Goal: Information Seeking & Learning: Learn about a topic

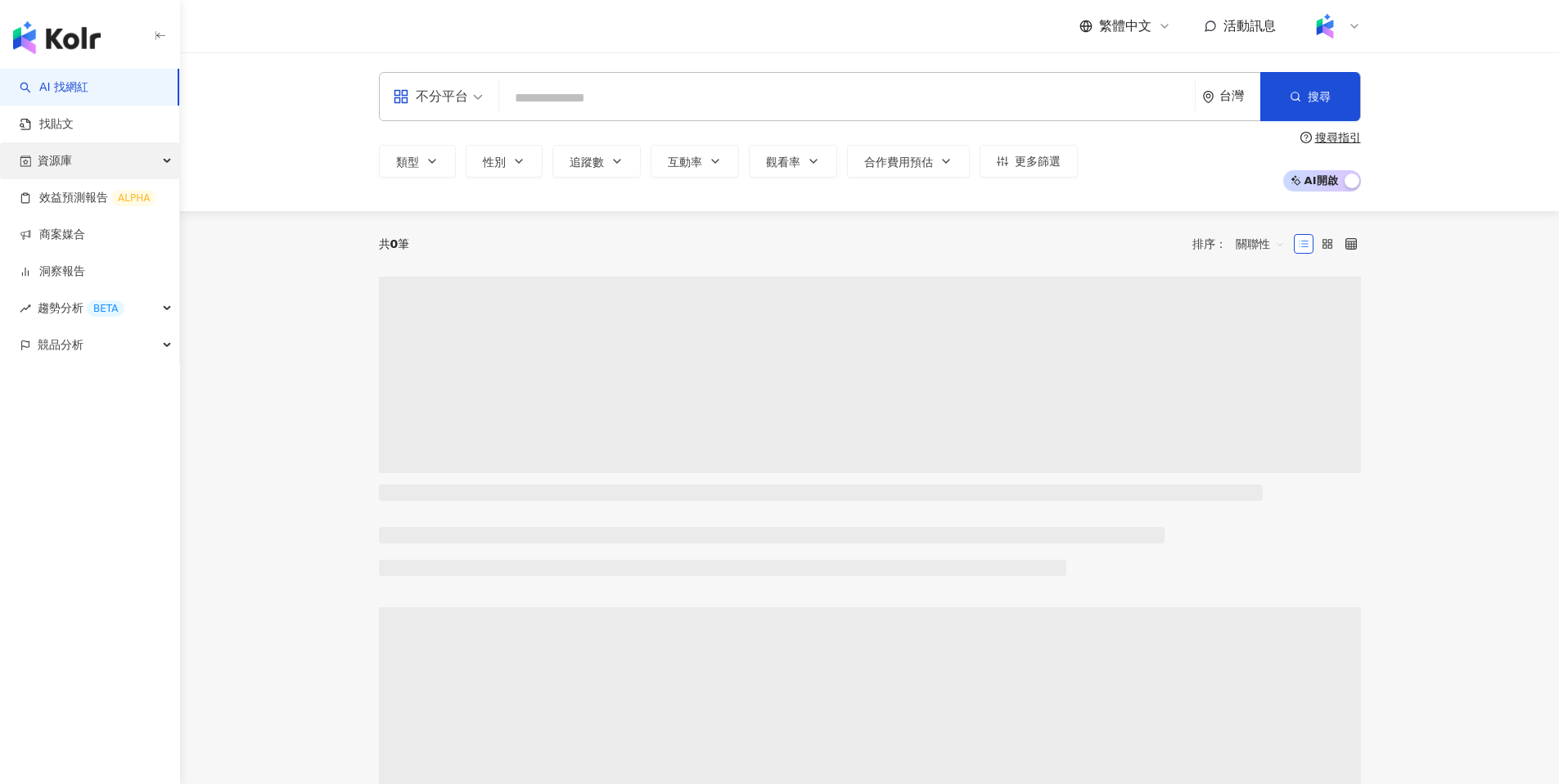
click at [101, 169] on div "資源庫" at bounding box center [90, 160] width 179 height 37
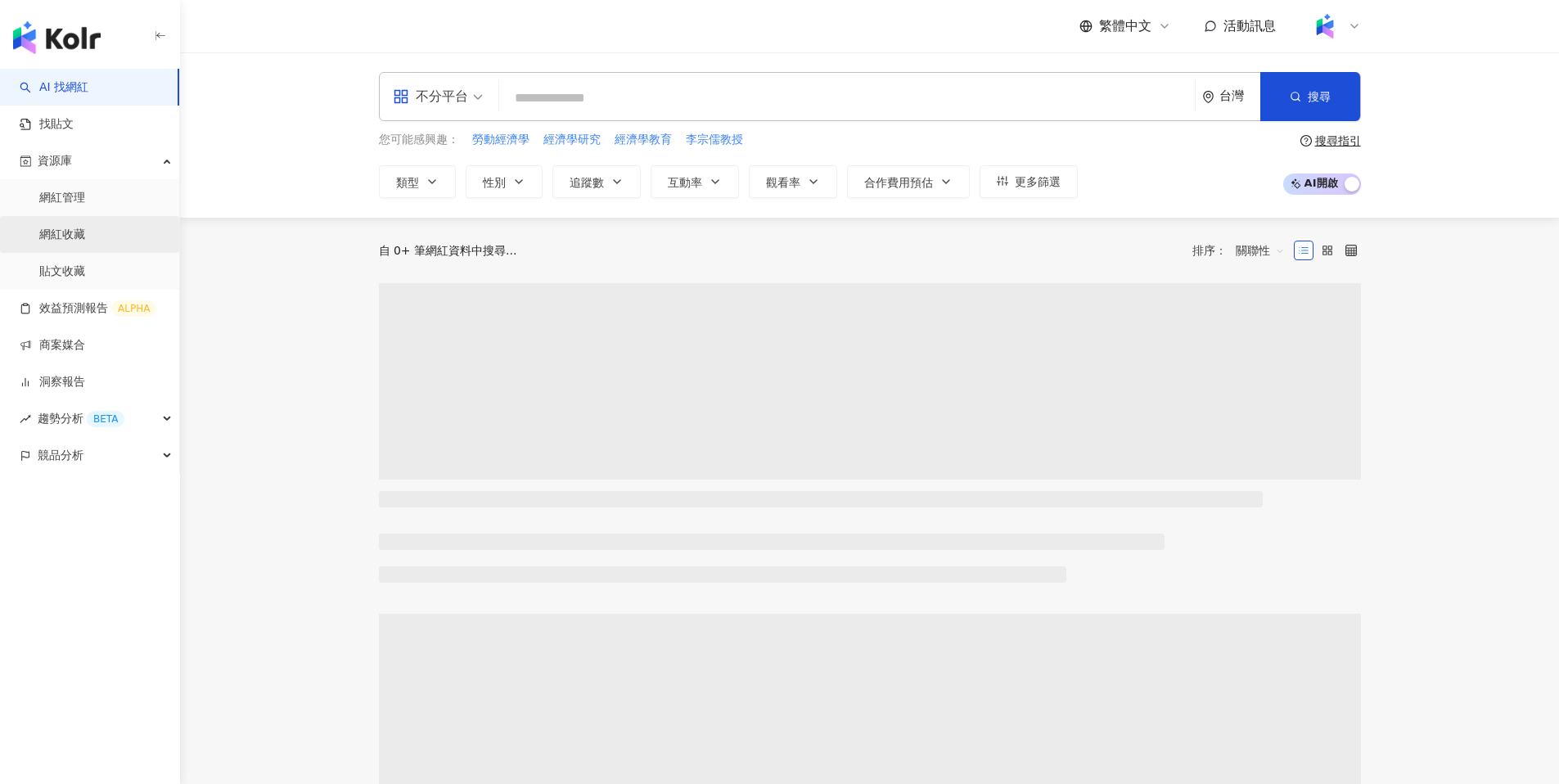
click at [76, 243] on link "網紅收藏" at bounding box center [62, 235] width 46 height 16
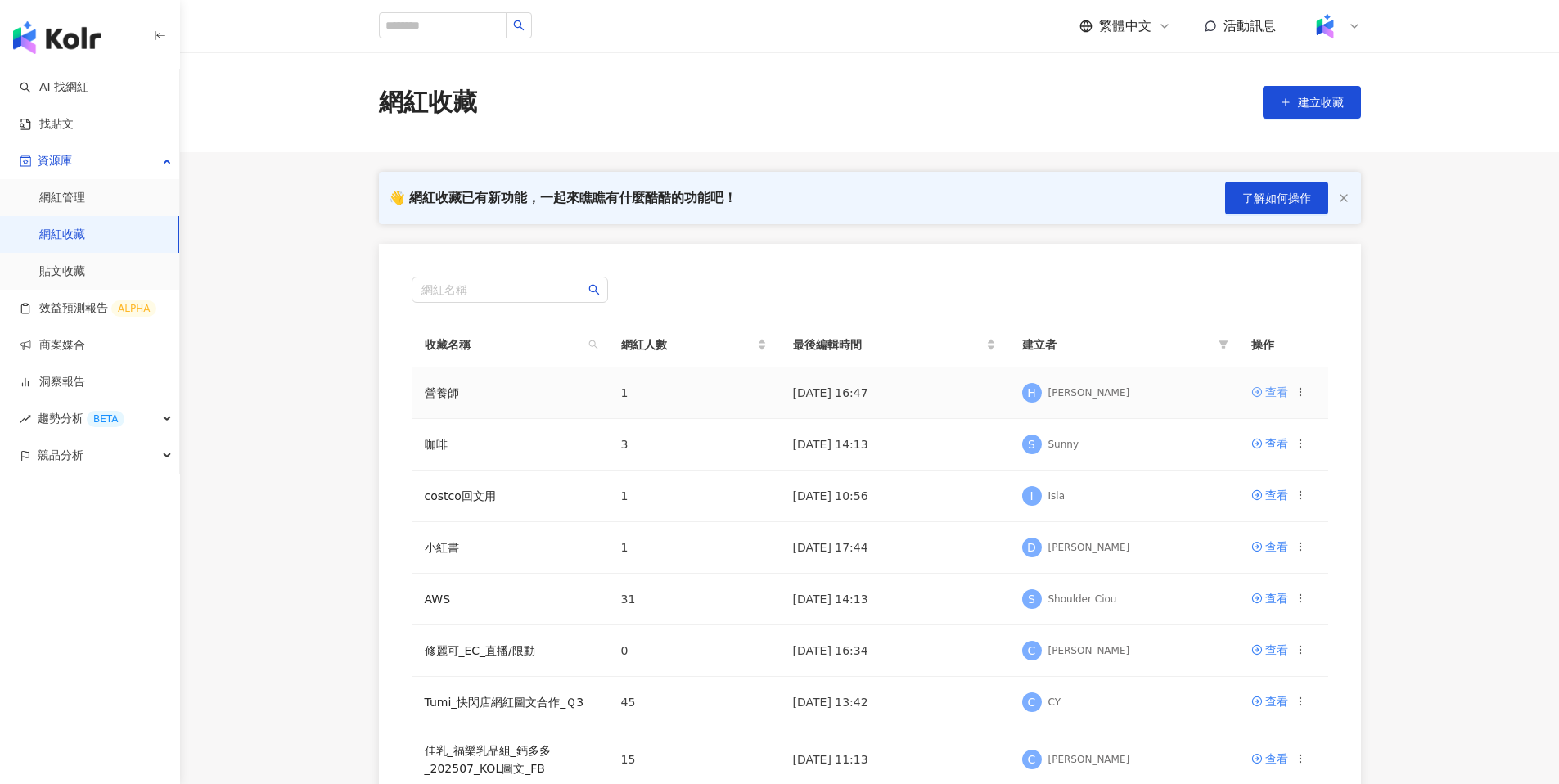
click at [1276, 389] on div "查看" at bounding box center [1277, 392] width 23 height 18
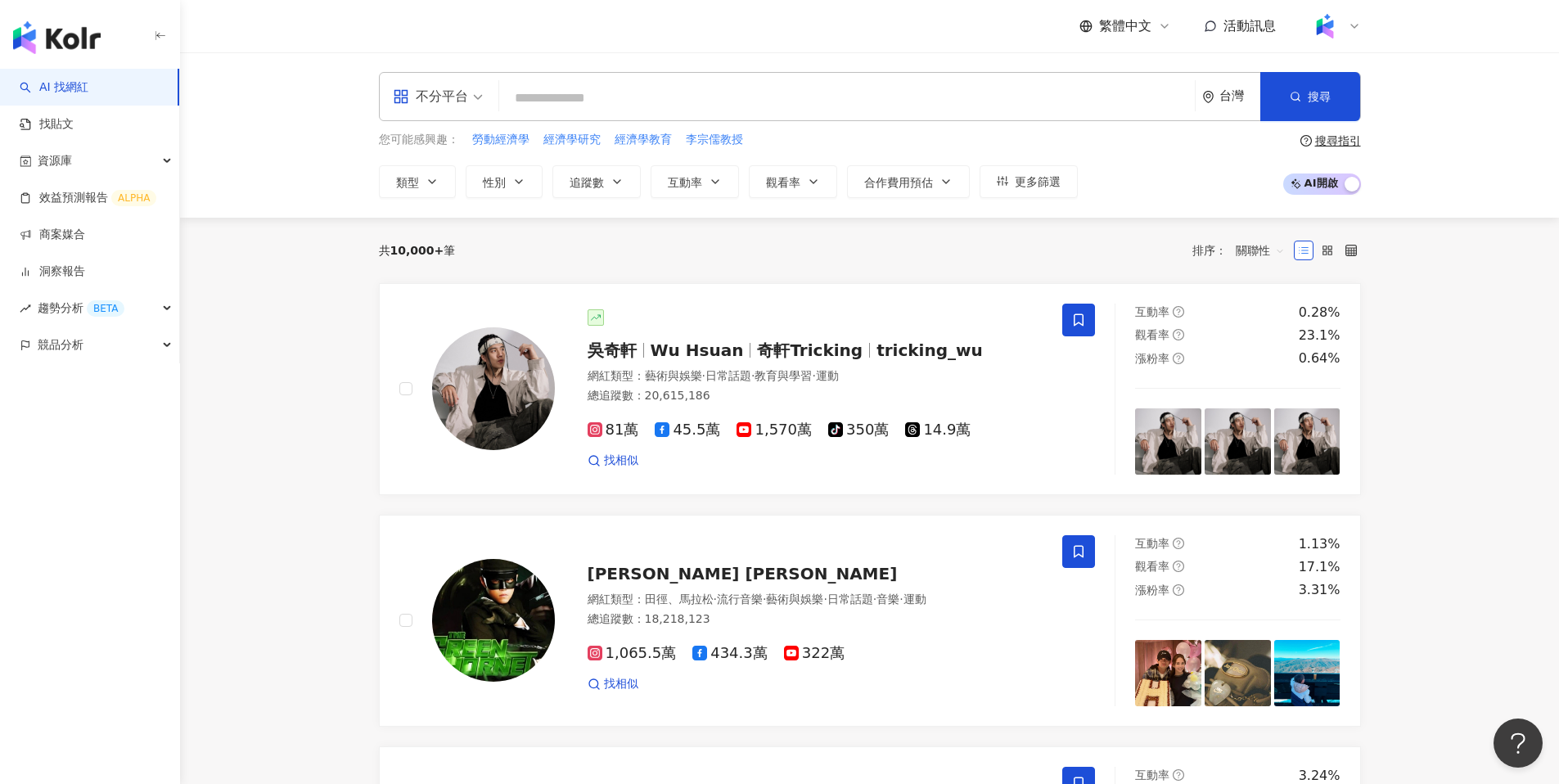
click at [1131, 22] on span "繁體中文" at bounding box center [1125, 26] width 52 height 18
click at [1108, 150] on div "日本語" at bounding box center [1133, 150] width 82 height 29
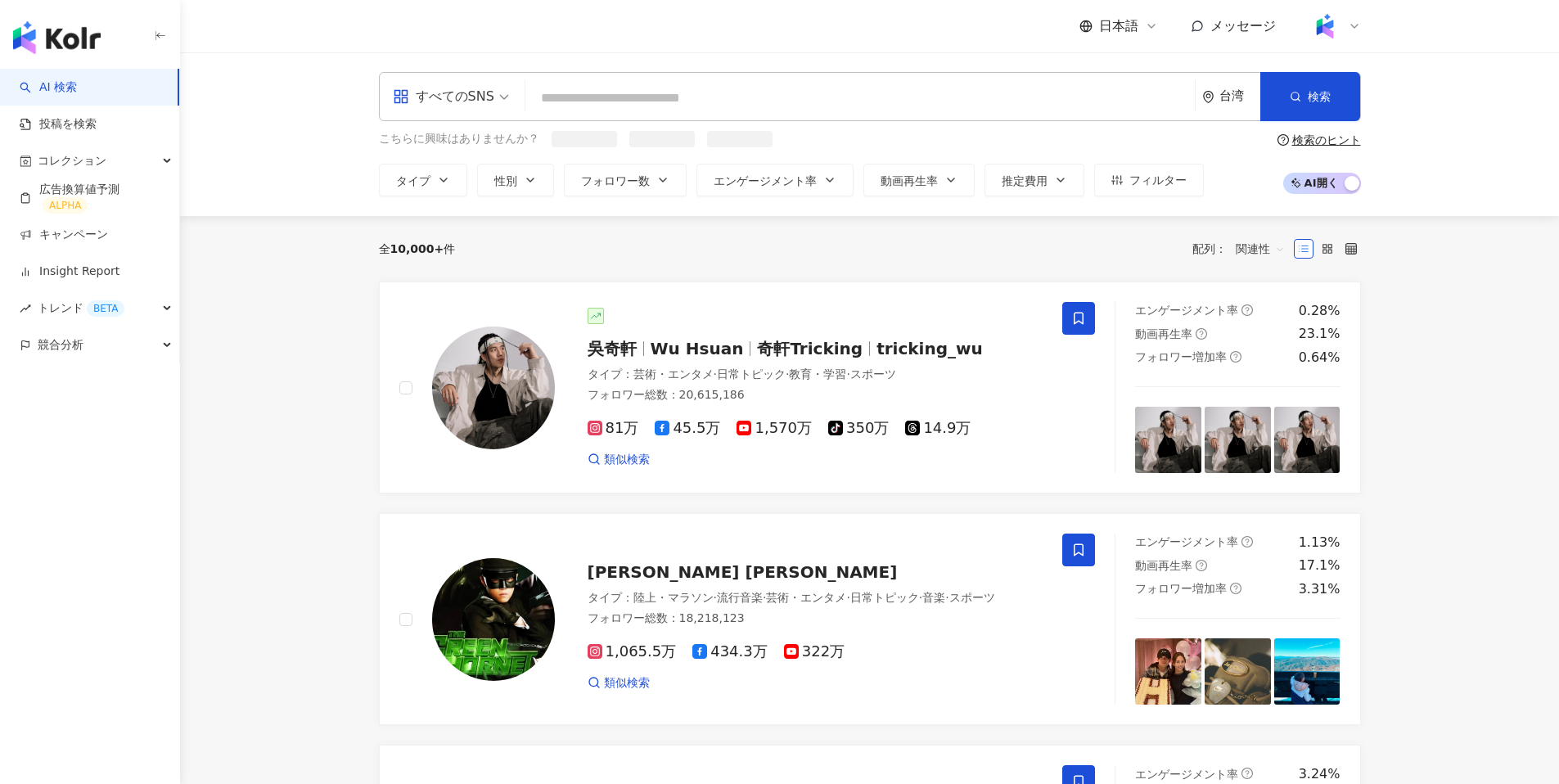
click at [618, 97] on input "search" at bounding box center [861, 98] width 656 height 31
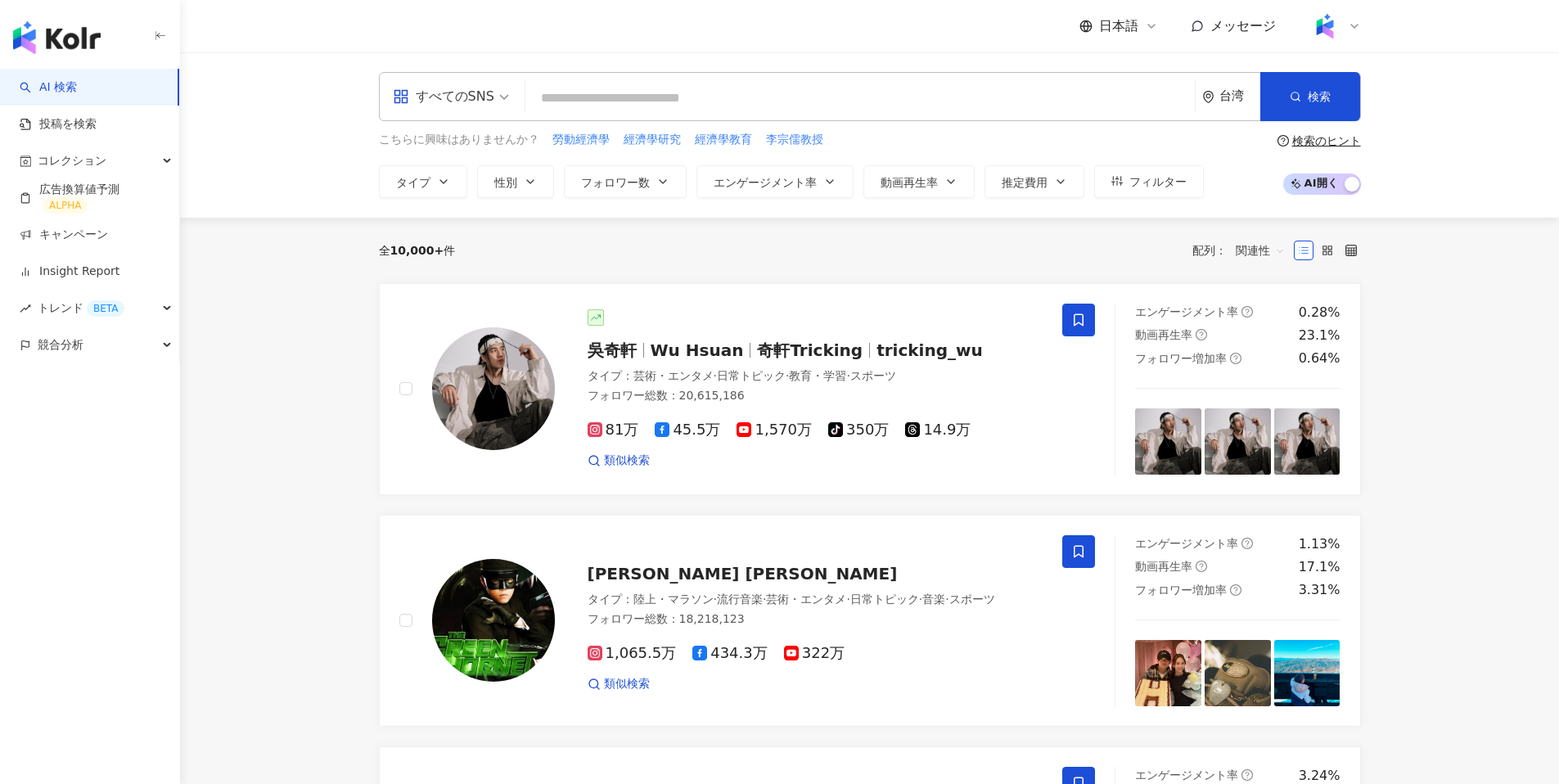
click at [1219, 97] on div "台湾" at bounding box center [1239, 96] width 41 height 14
click at [1118, 239] on div "日本" at bounding box center [1112, 244] width 23 height 30
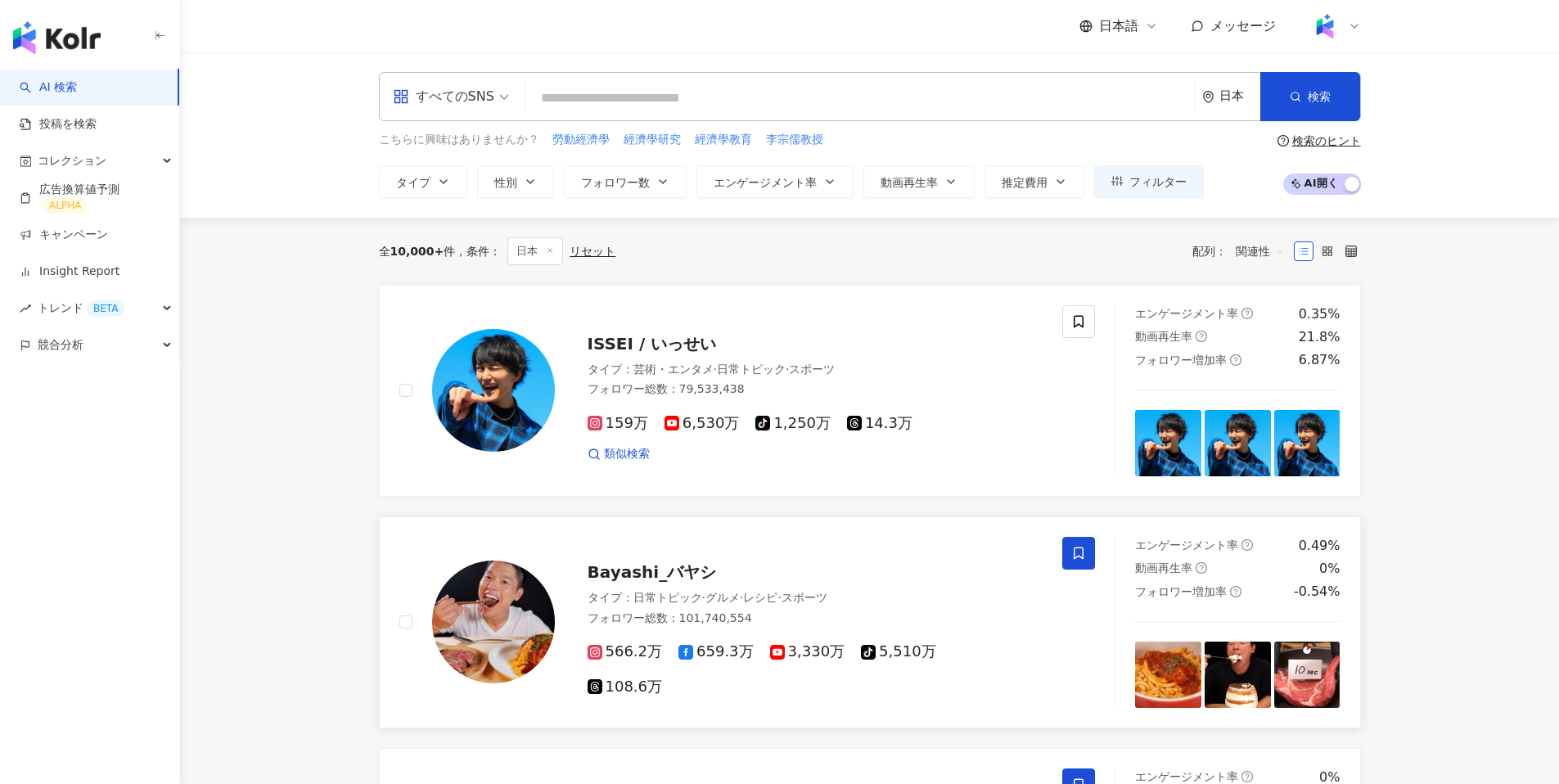
click at [649, 582] on span "Bayashi_バヤシ" at bounding box center [653, 571] width 130 height 20
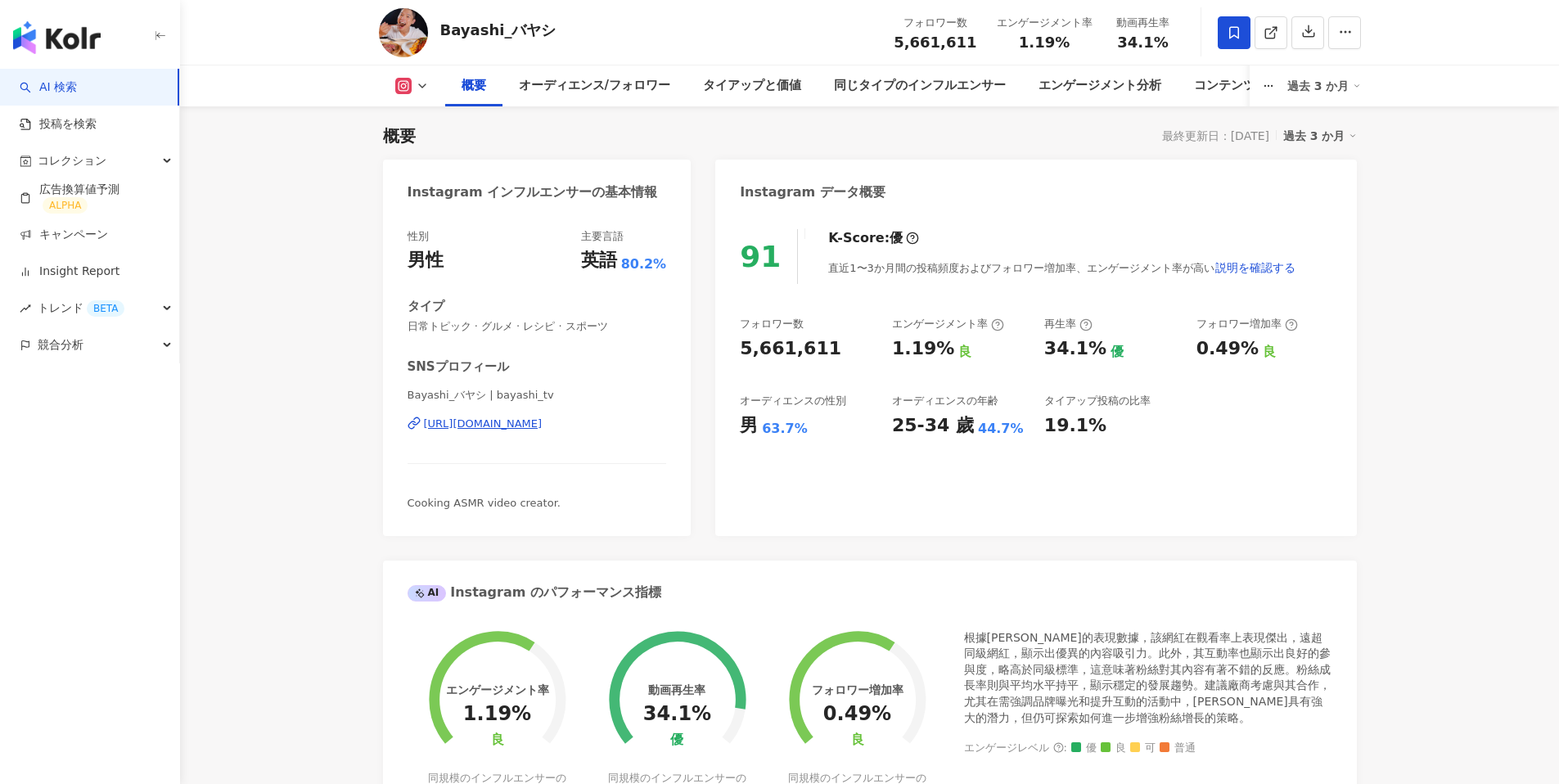
scroll to position [110, 0]
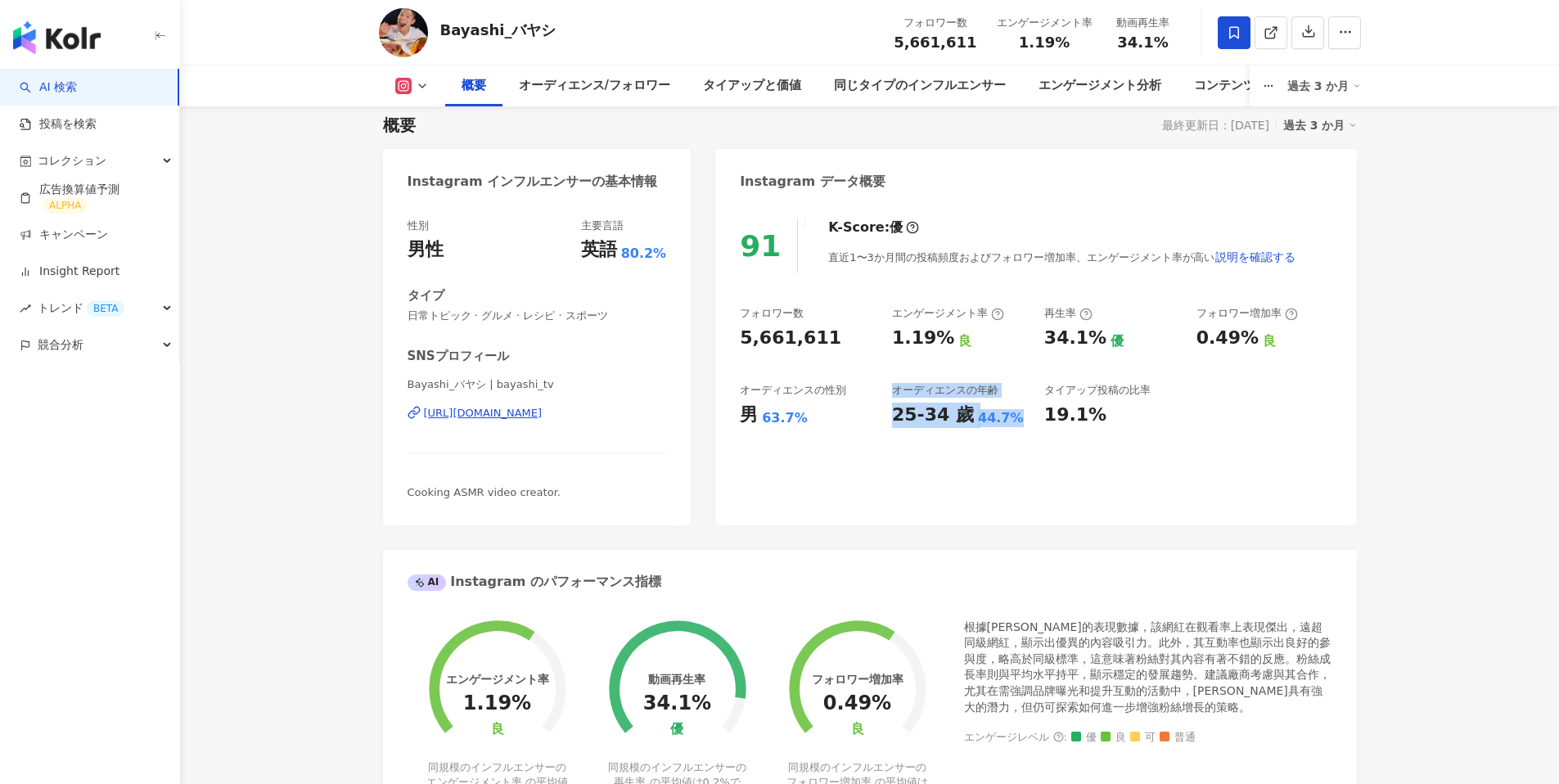
drag, startPoint x: 896, startPoint y: 389, endPoint x: 1033, endPoint y: 428, distance: 142.4
click at [1033, 428] on div "91 K-Score : 優 直近1〜3か月間の投稿頻度およびフォロワー増加率、エンゲージメント率が高い 説明を確認する フォロワー数 5,661,611 エ…" at bounding box center [1036, 363] width 641 height 323
click at [1083, 461] on div "91 K-Score : 優 直近1〜3か月間の投稿頻度およびフォロワー増加率、エンゲージメント率が高い 説明を確認する フォロワー数 5,661,611 エ…" at bounding box center [1036, 363] width 641 height 323
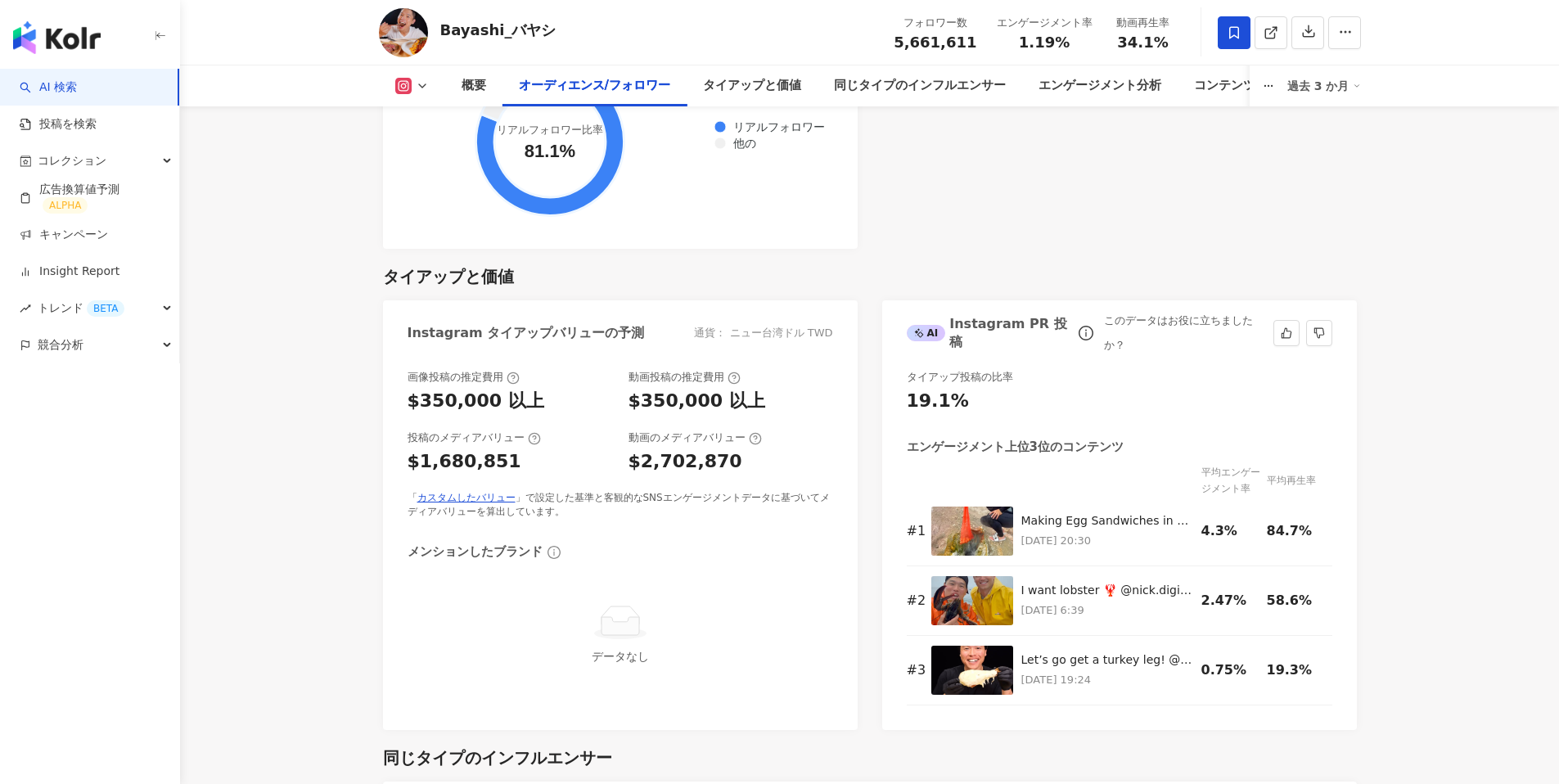
scroll to position [2094, 0]
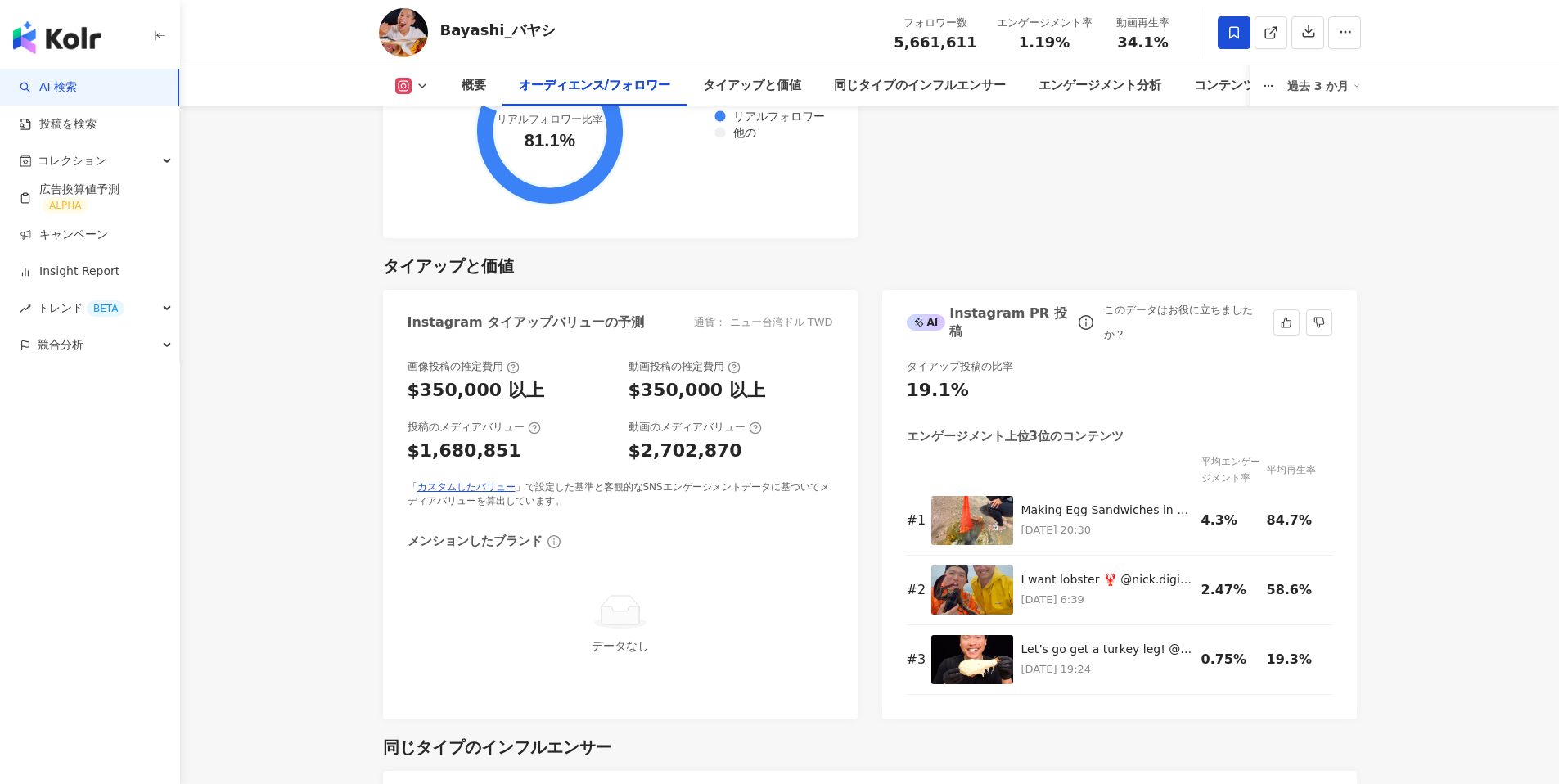
click at [1024, 304] on div "AI Instagram PR 投稿" at bounding box center [990, 322] width 167 height 37
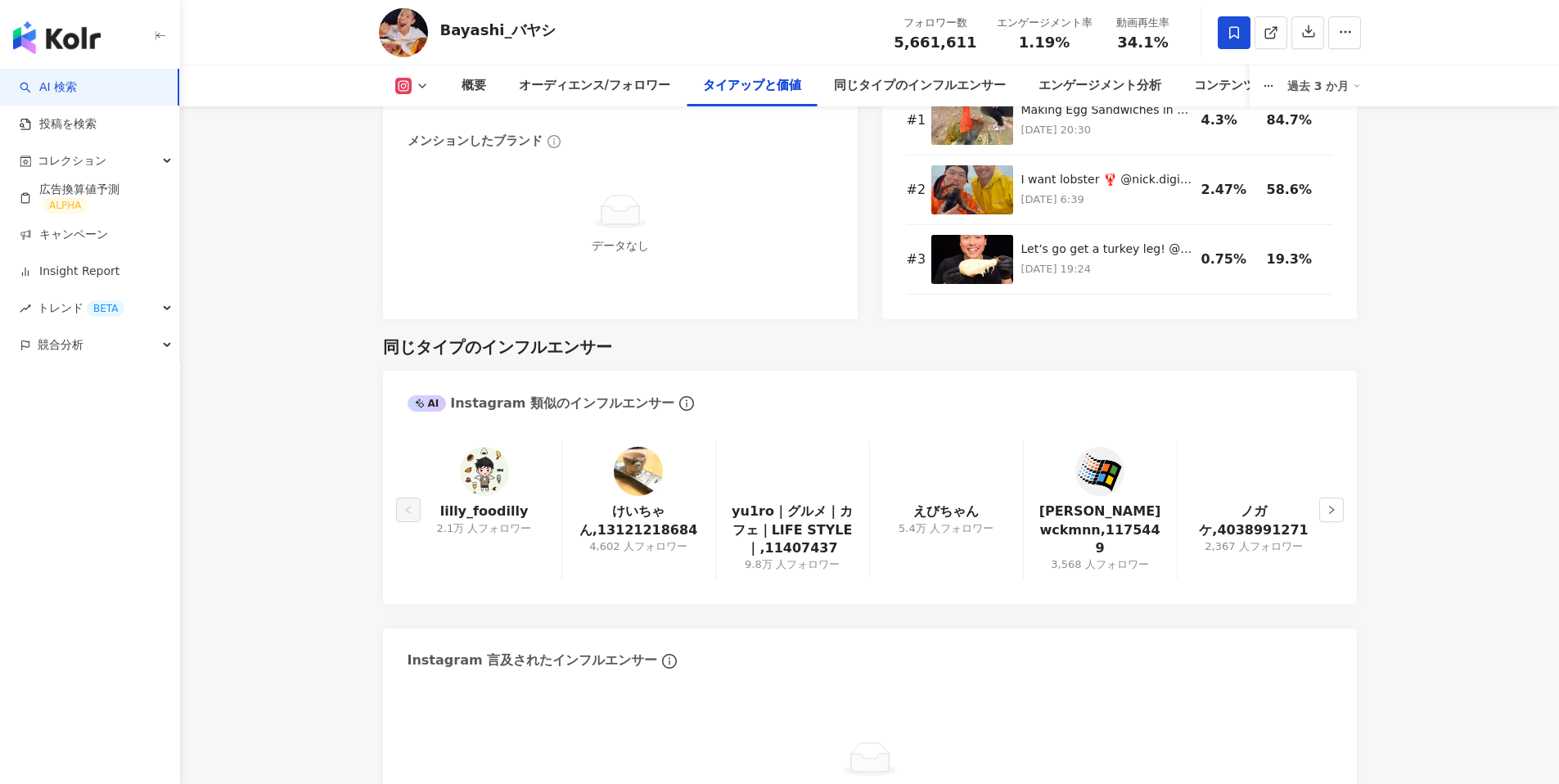
scroll to position [2505, 0]
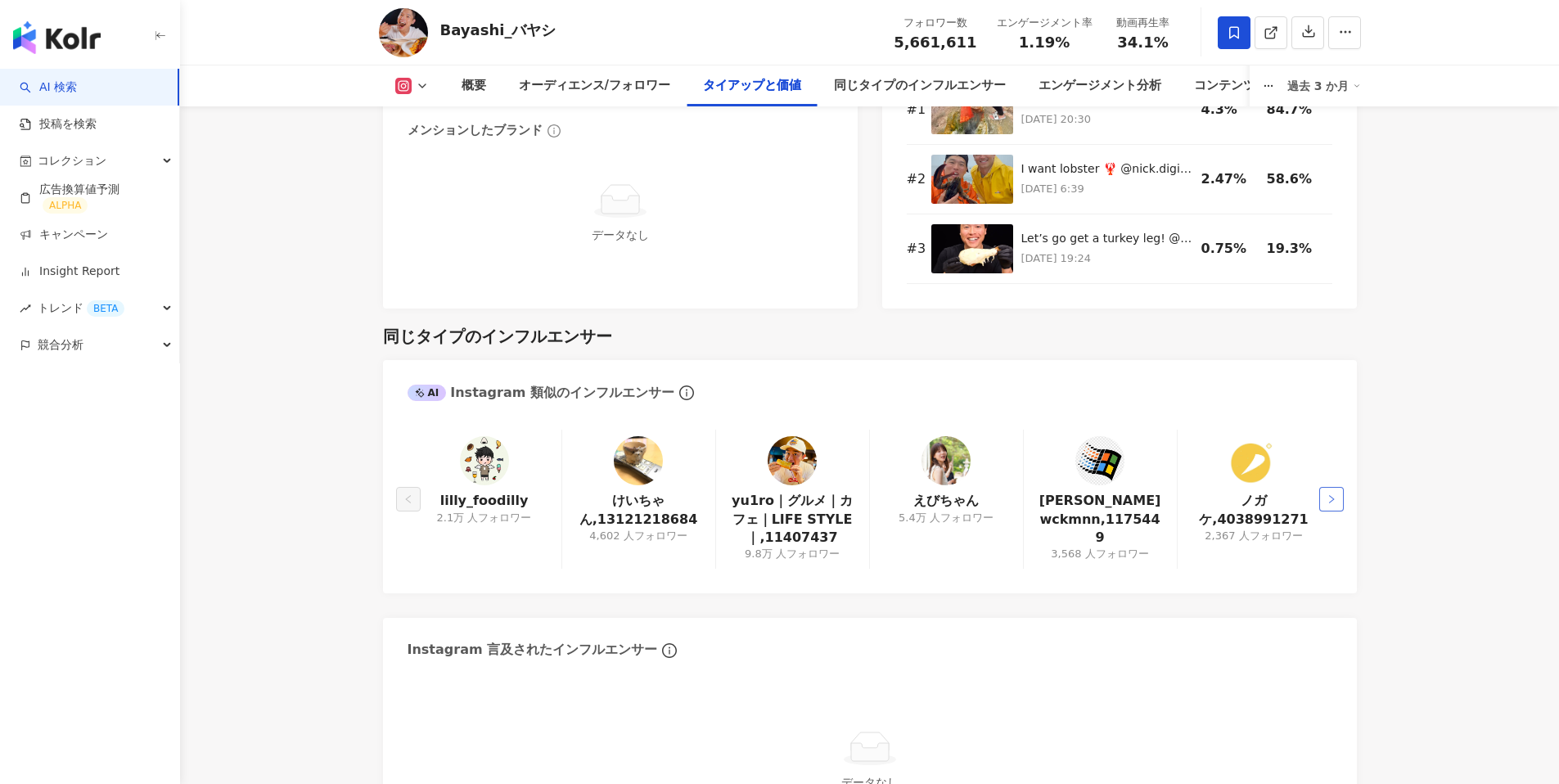
click at [1328, 494] on icon "right" at bounding box center [1332, 499] width 10 height 10
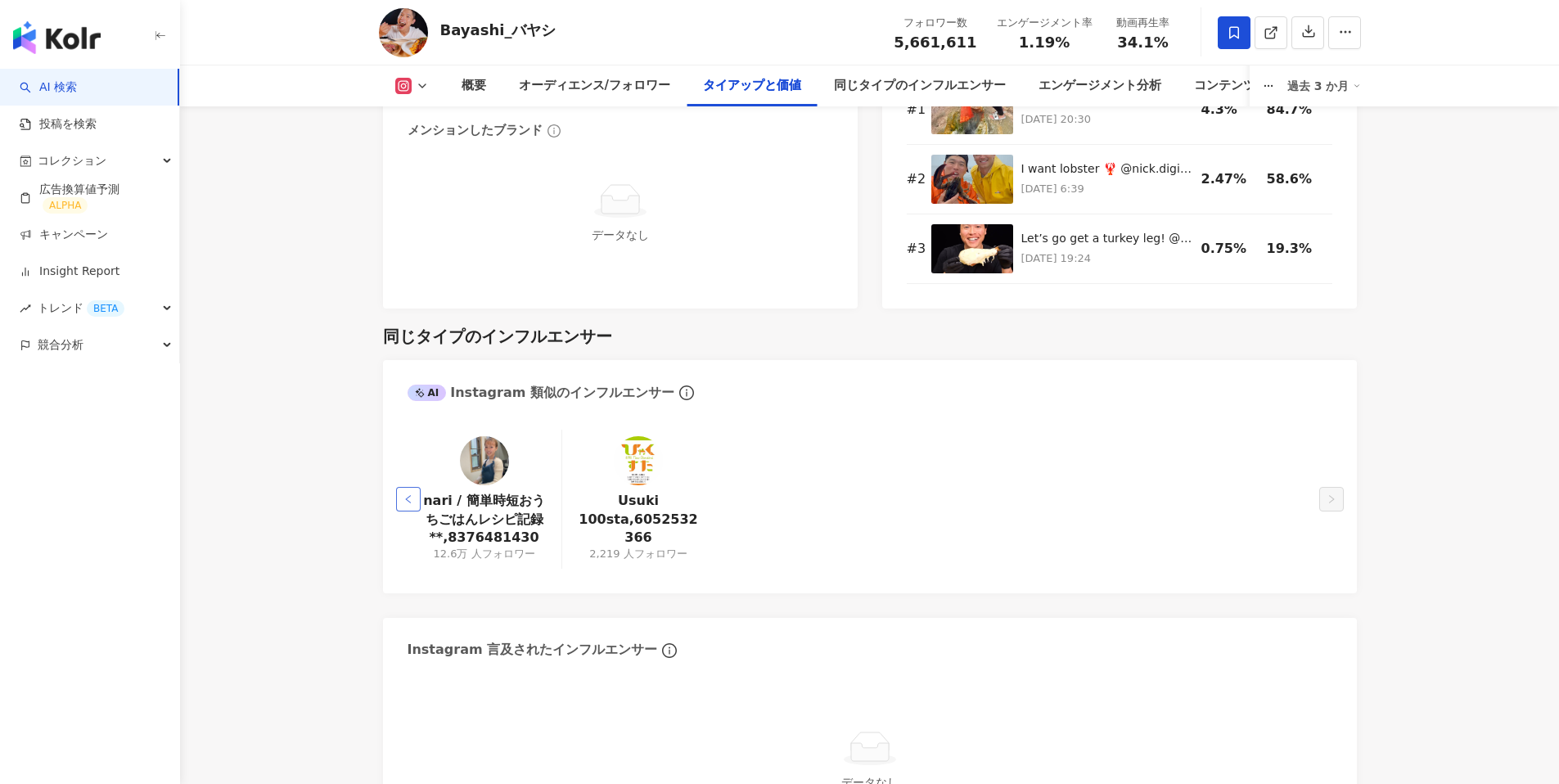
click at [406, 495] on icon "left" at bounding box center [407, 499] width 5 height 9
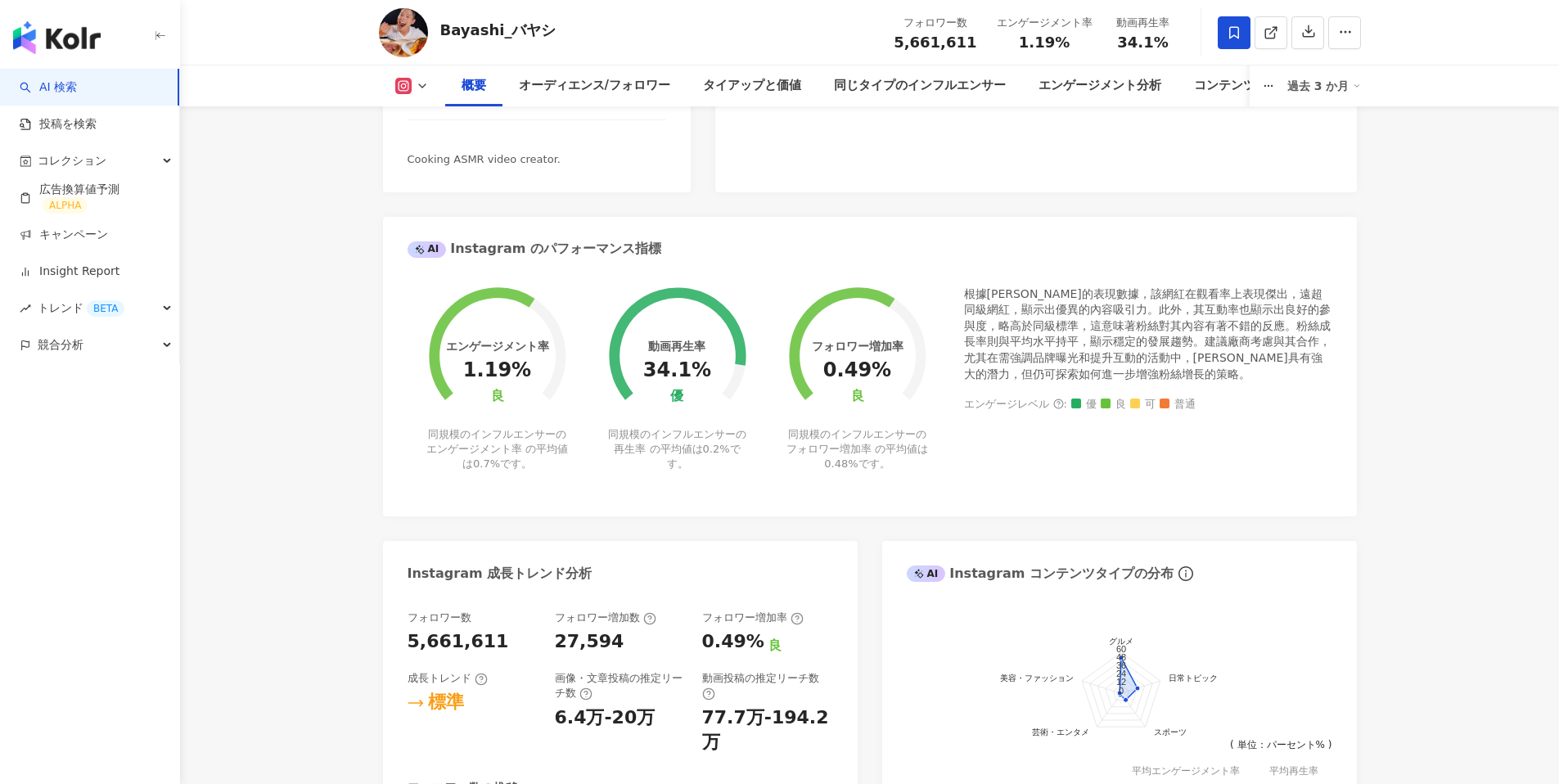
scroll to position [0, 0]
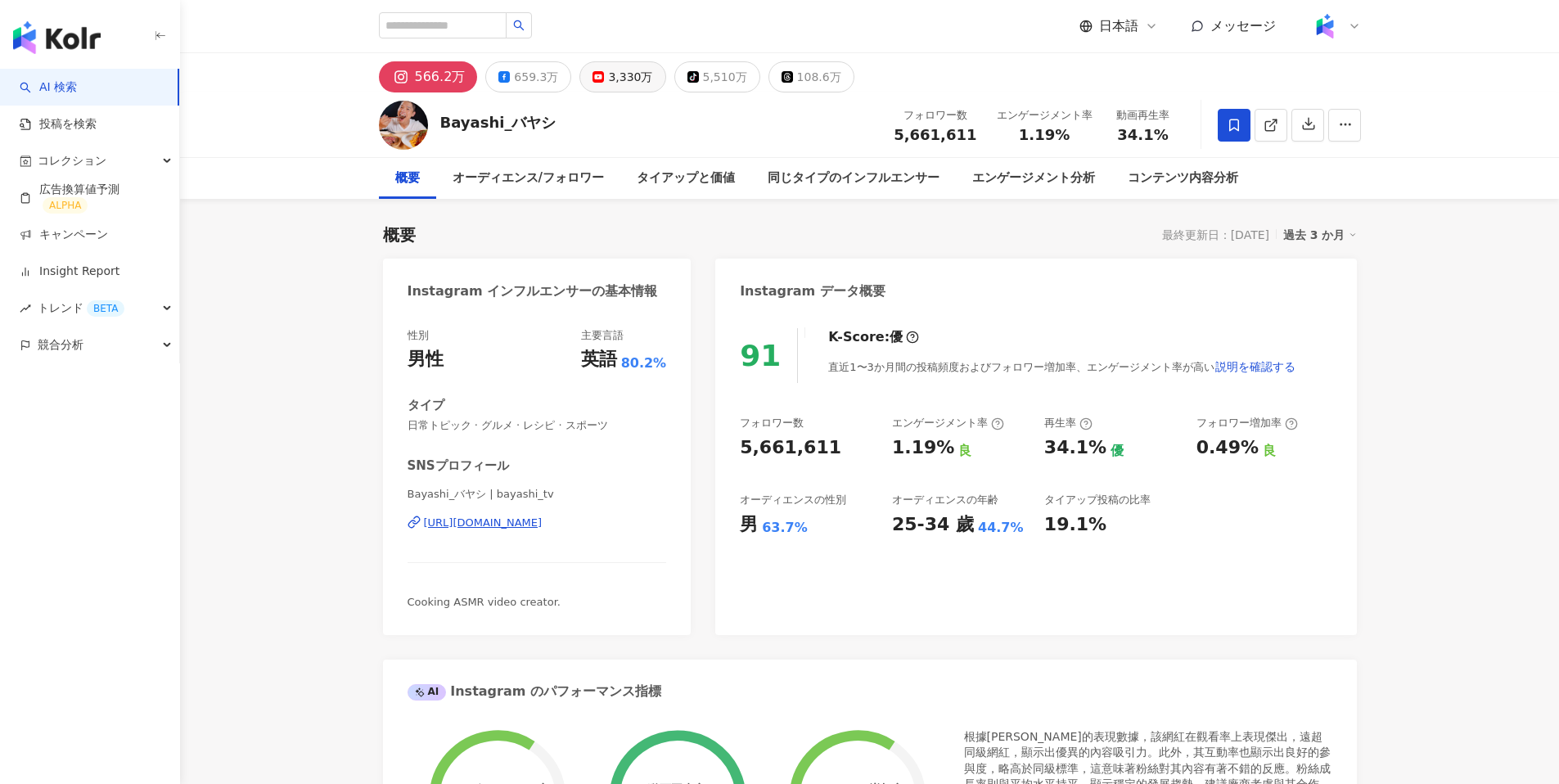
click at [608, 72] on div "3,330万" at bounding box center [630, 77] width 44 height 23
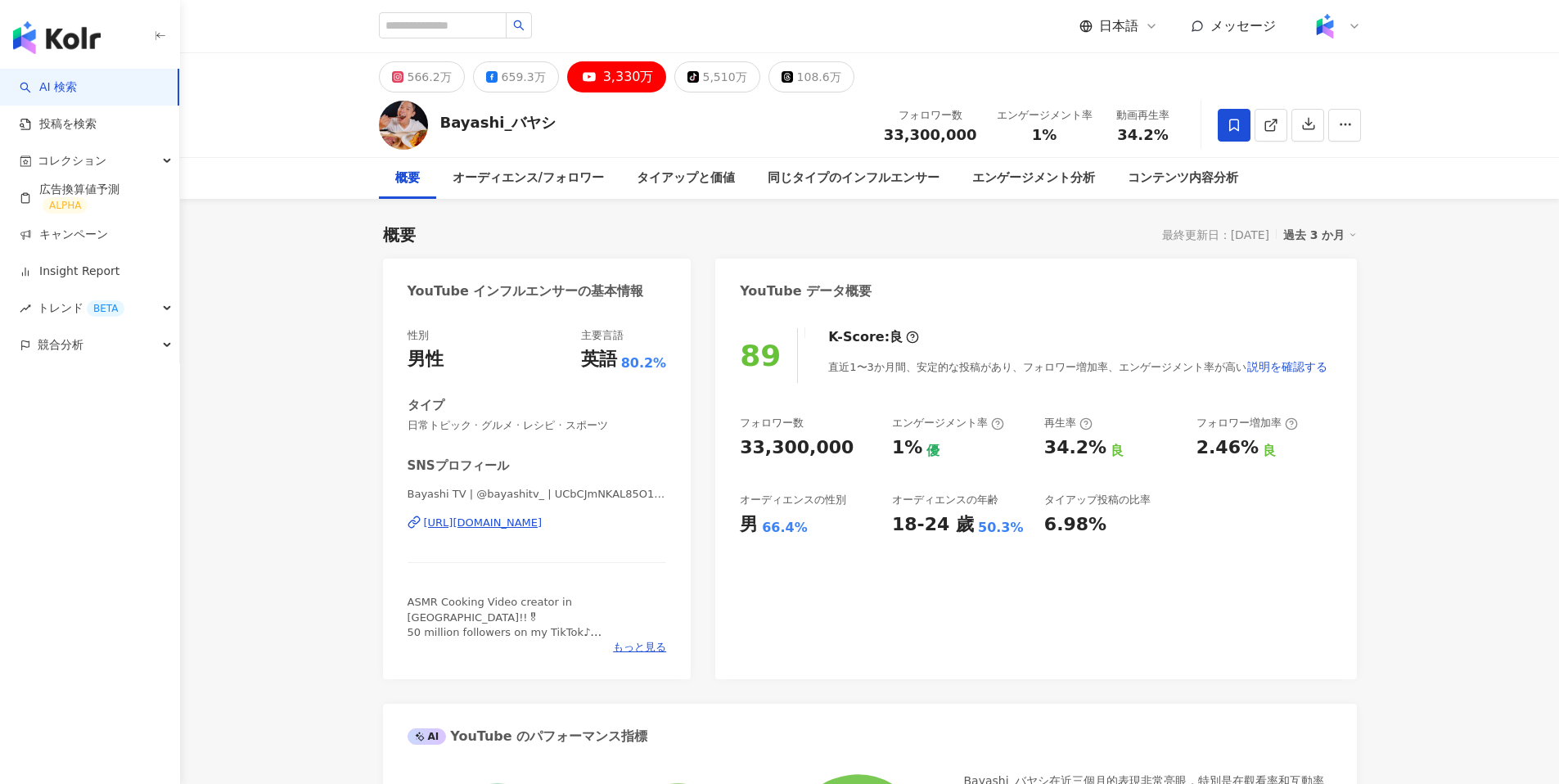
click at [60, 87] on link "AI 検索" at bounding box center [49, 87] width 57 height 16
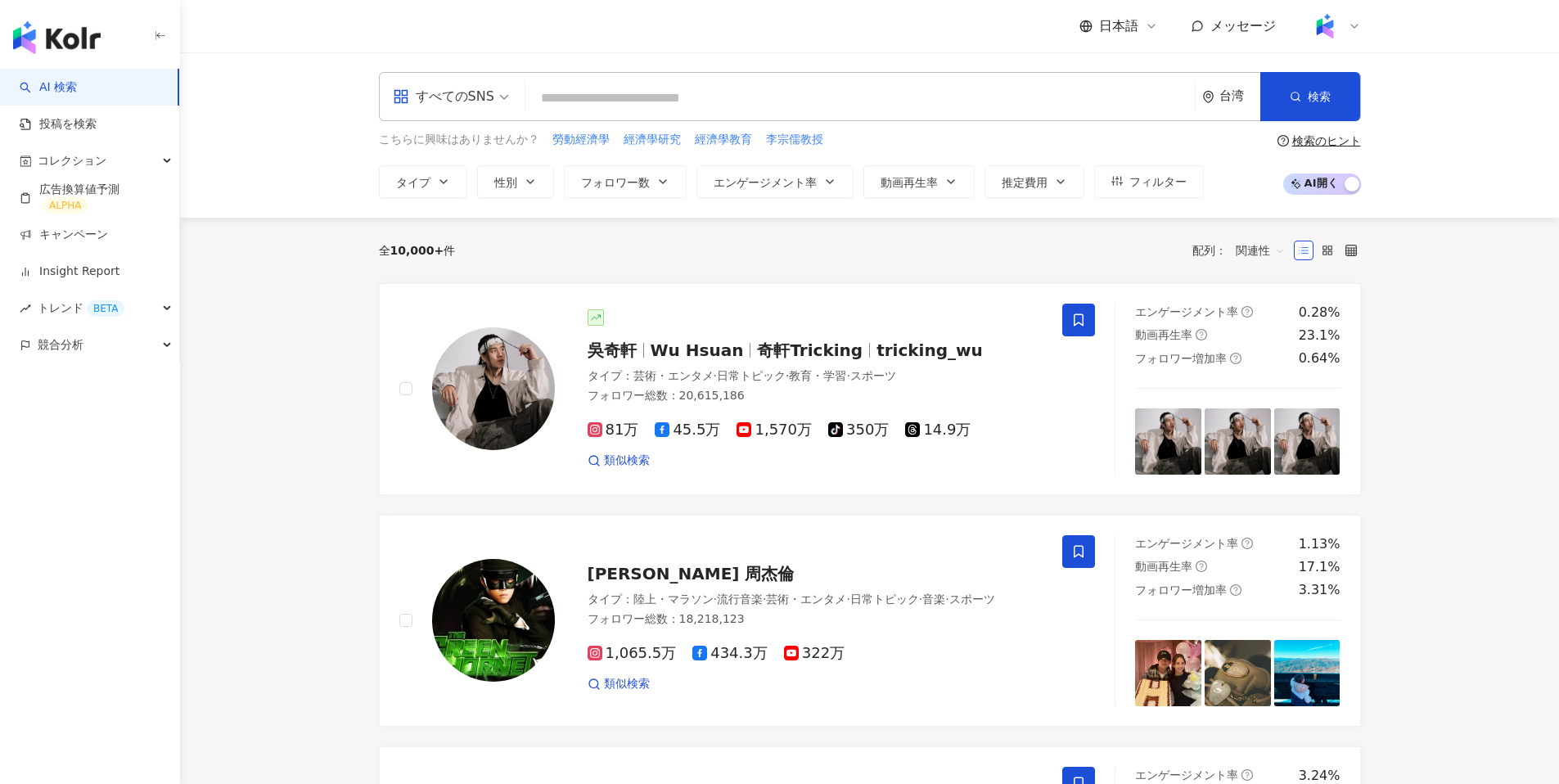
click at [1219, 103] on div "台湾" at bounding box center [1239, 96] width 41 height 14
click at [1154, 247] on div "日本" at bounding box center [1171, 244] width 160 height 30
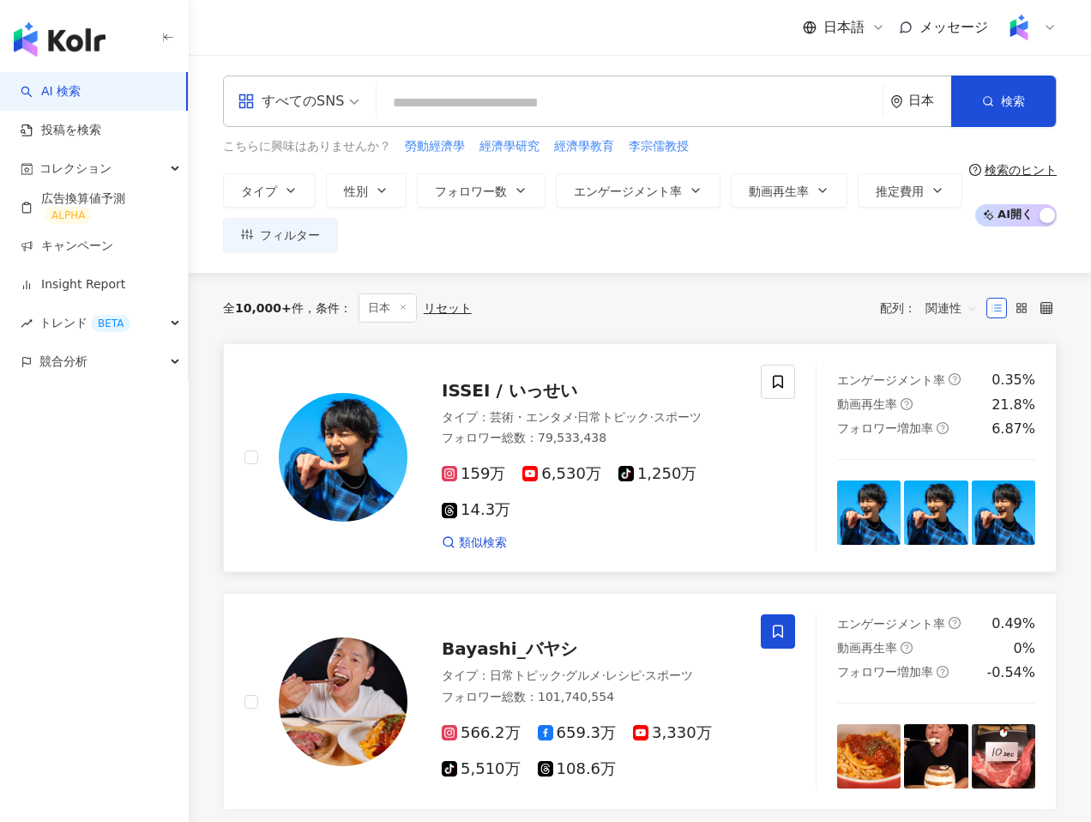
click at [486, 387] on span "ISSEI / いっせい" at bounding box center [510, 390] width 136 height 21
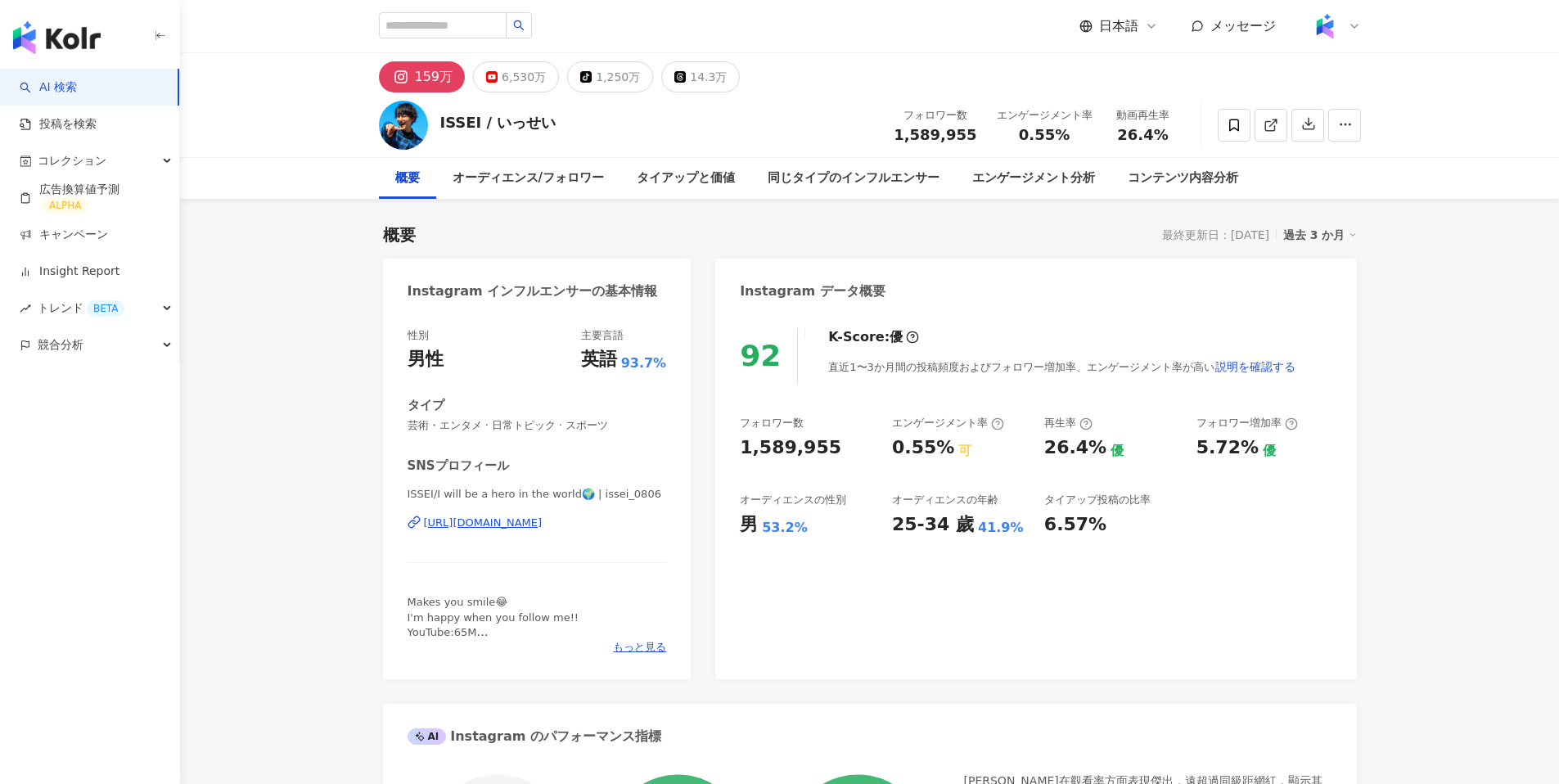
click at [1040, 232] on div "過去 3 か月" at bounding box center [1320, 235] width 73 height 21
click at [1040, 297] on link "過去 6 か月" at bounding box center [1329, 300] width 60 height 18
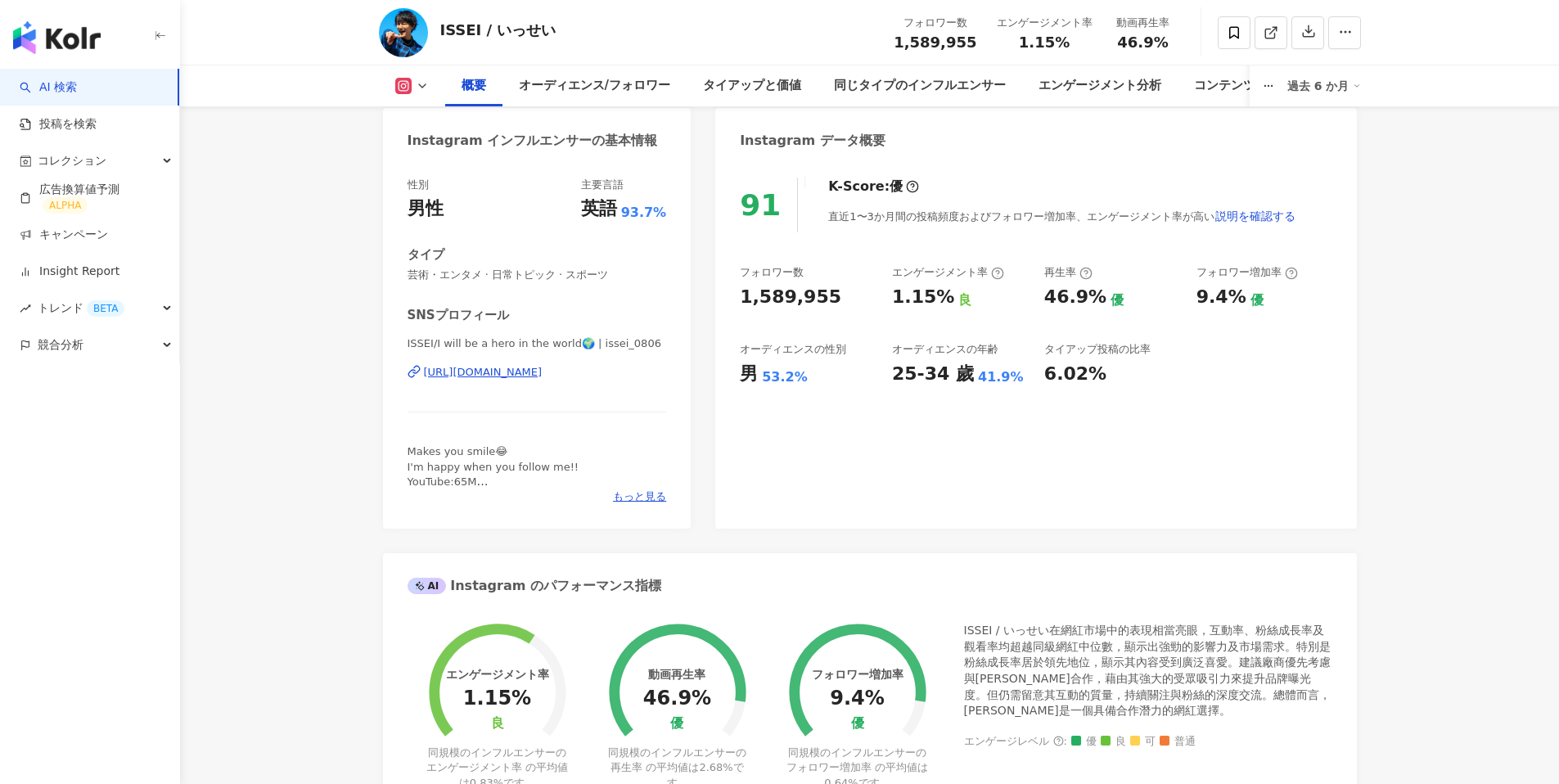
scroll to position [182, 0]
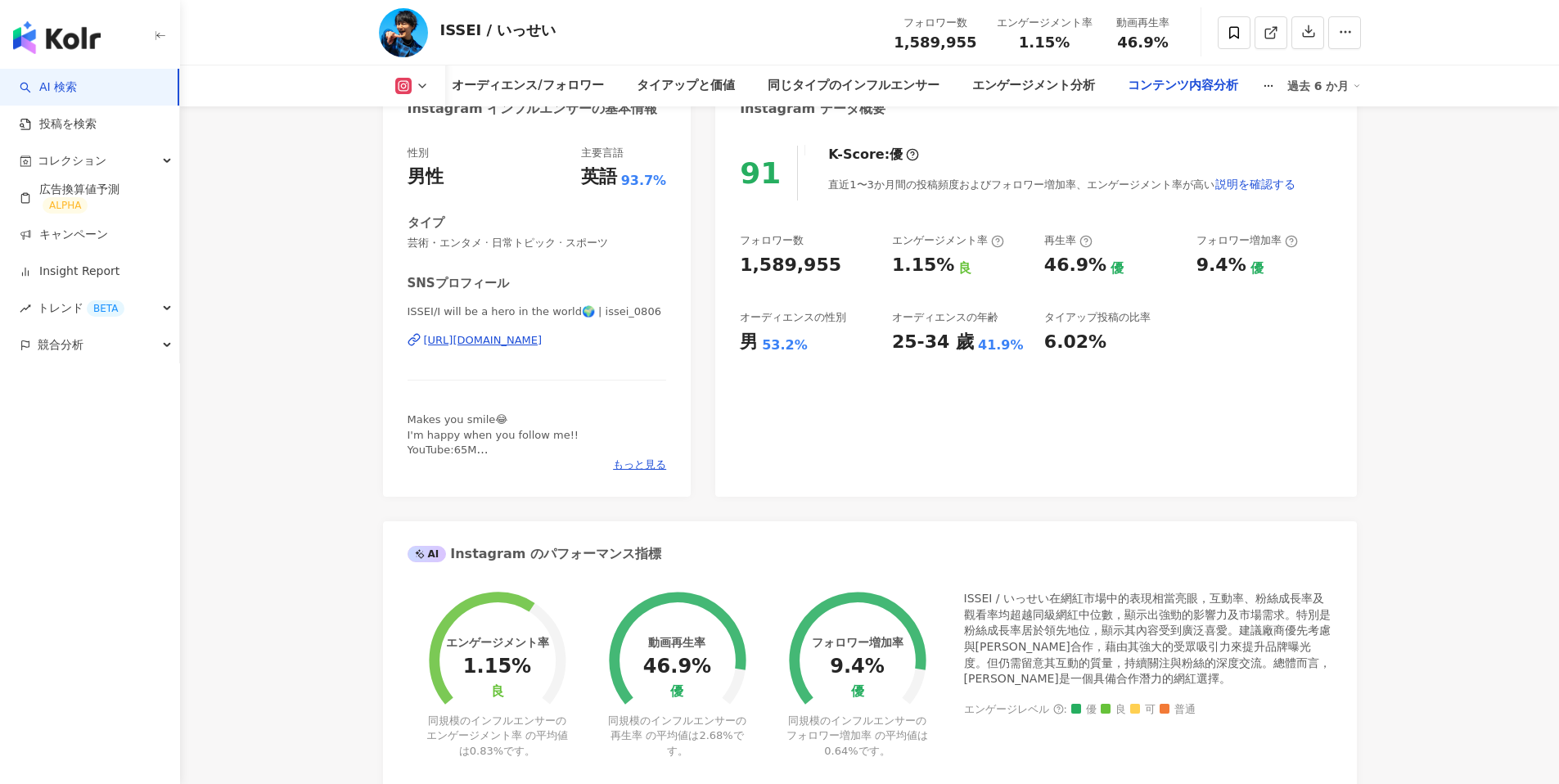
click at [1040, 87] on div "コンテンツ内容分析" at bounding box center [1183, 86] width 111 height 20
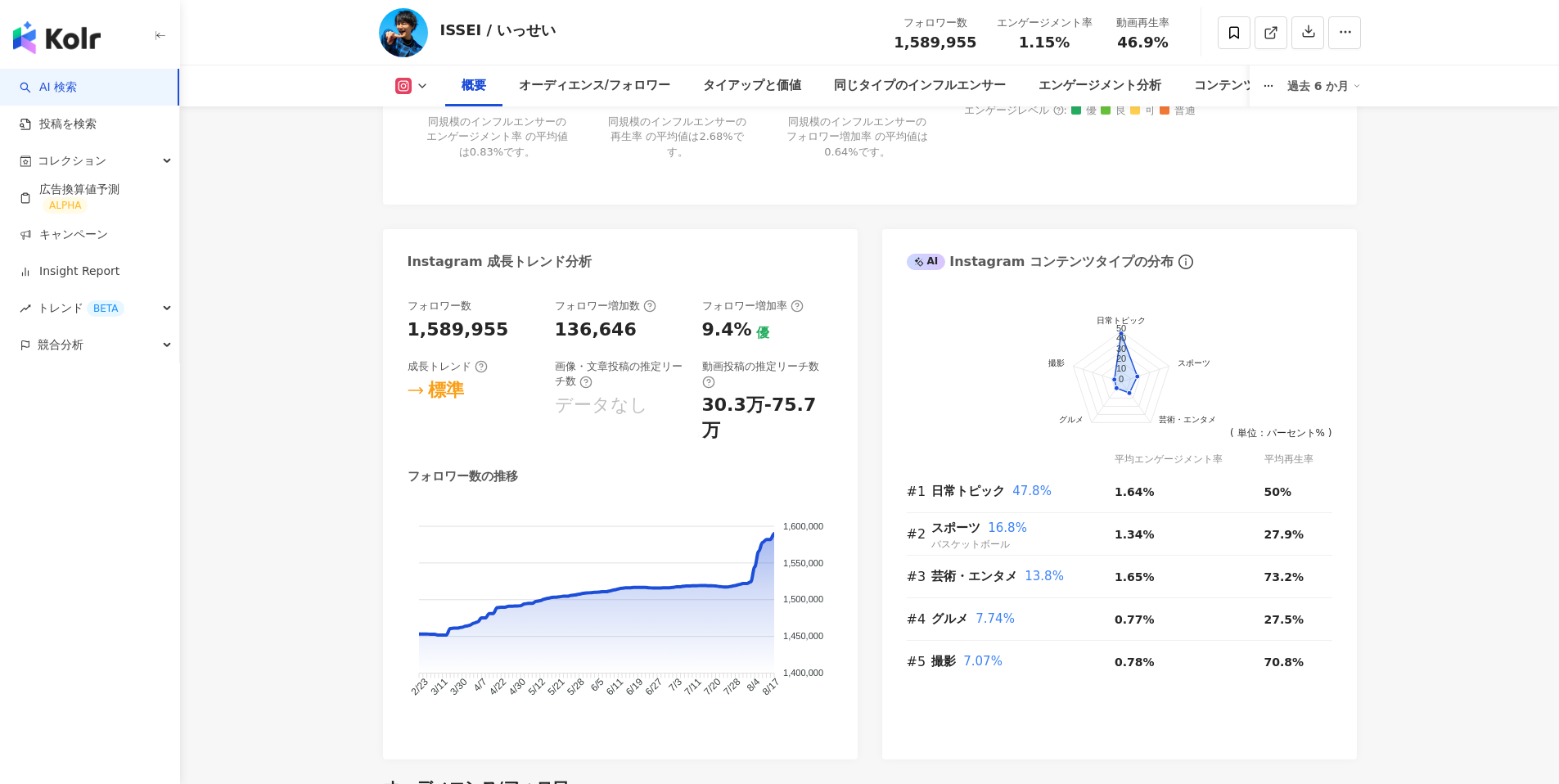
scroll to position [528, 0]
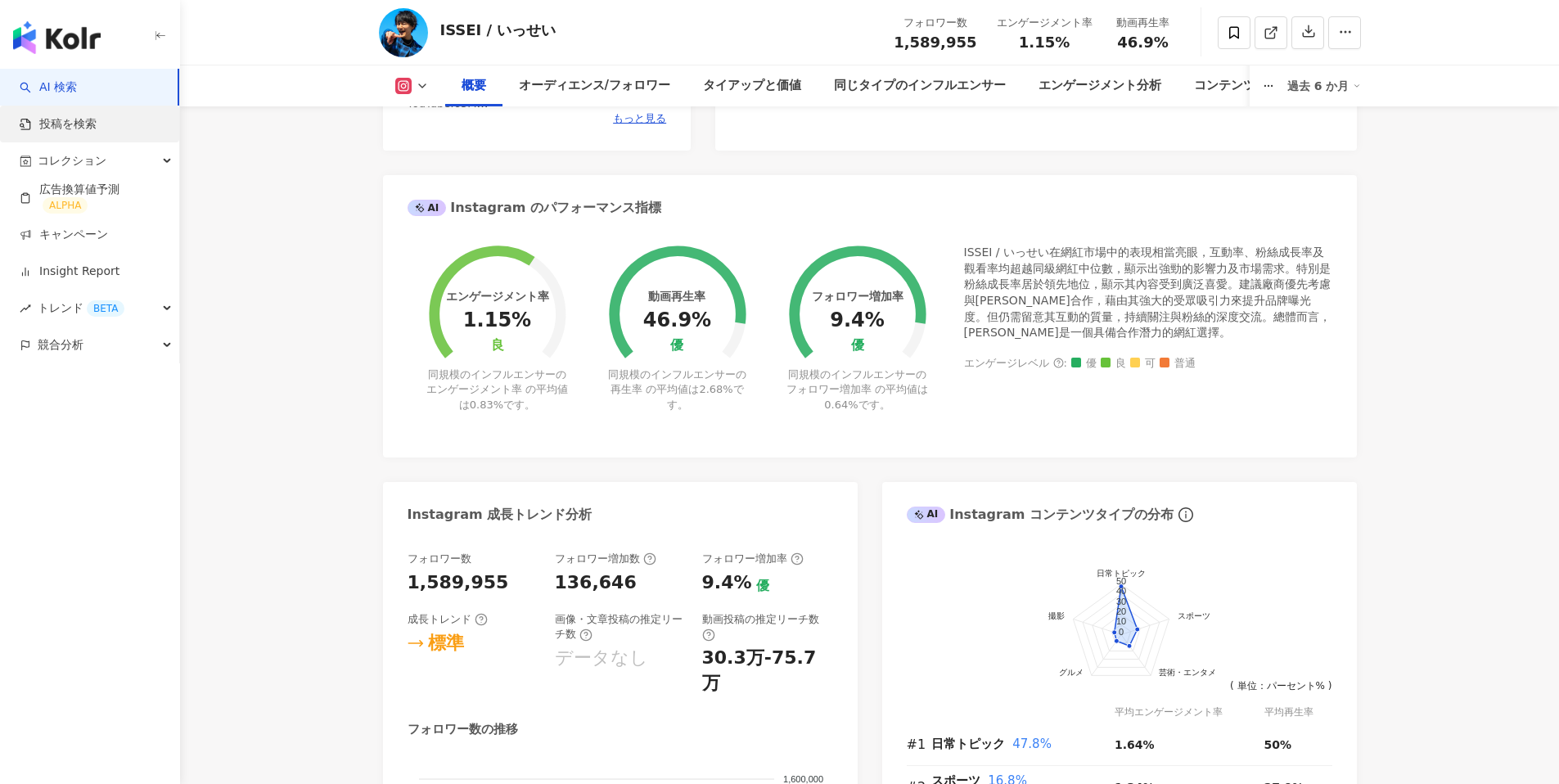
click at [48, 119] on link "投稿を検索" at bounding box center [58, 124] width 77 height 16
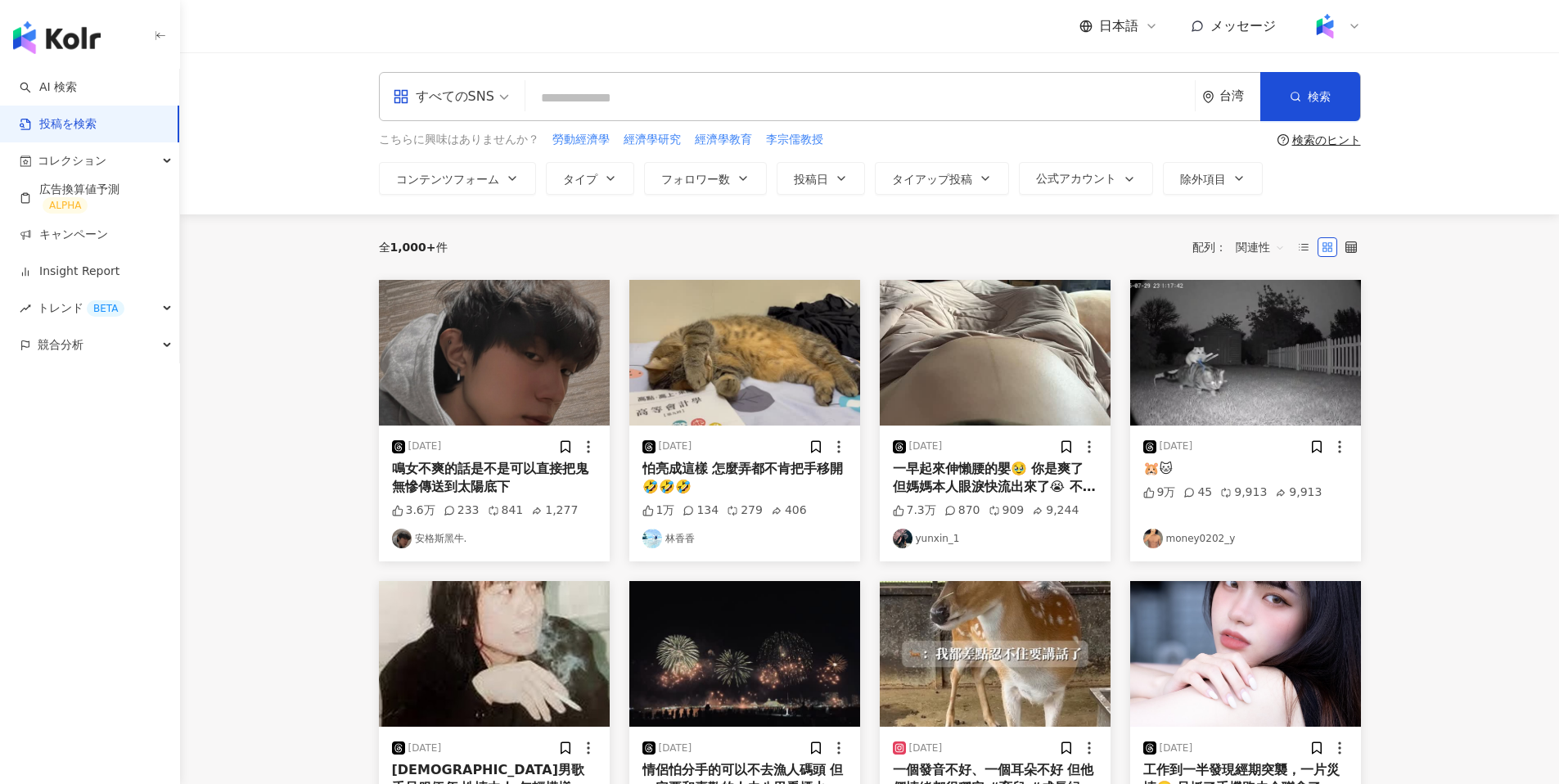
click at [1040, 106] on div "台湾" at bounding box center [1231, 96] width 58 height 48
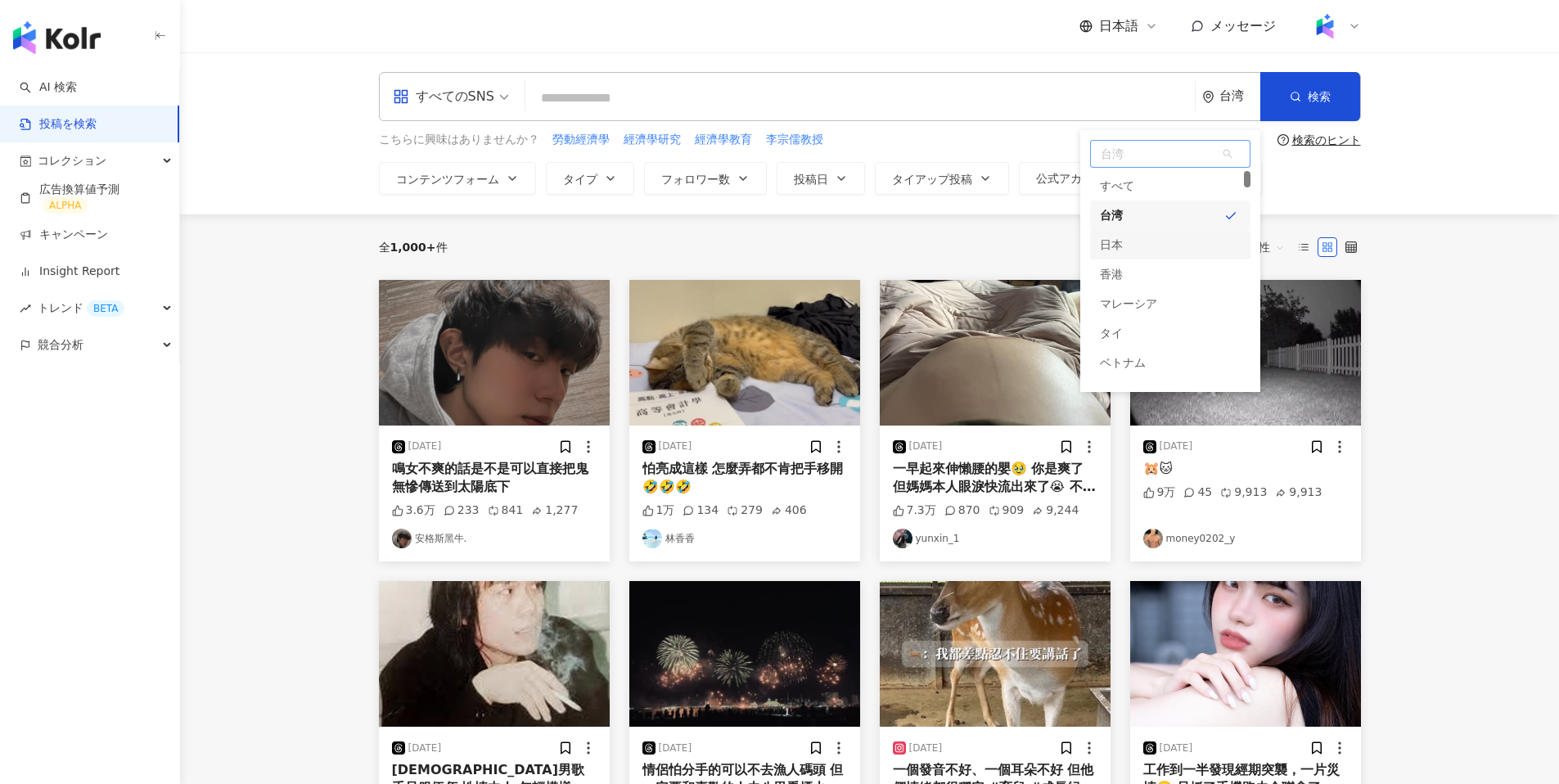
click at [1040, 245] on div "日本" at bounding box center [1171, 244] width 160 height 30
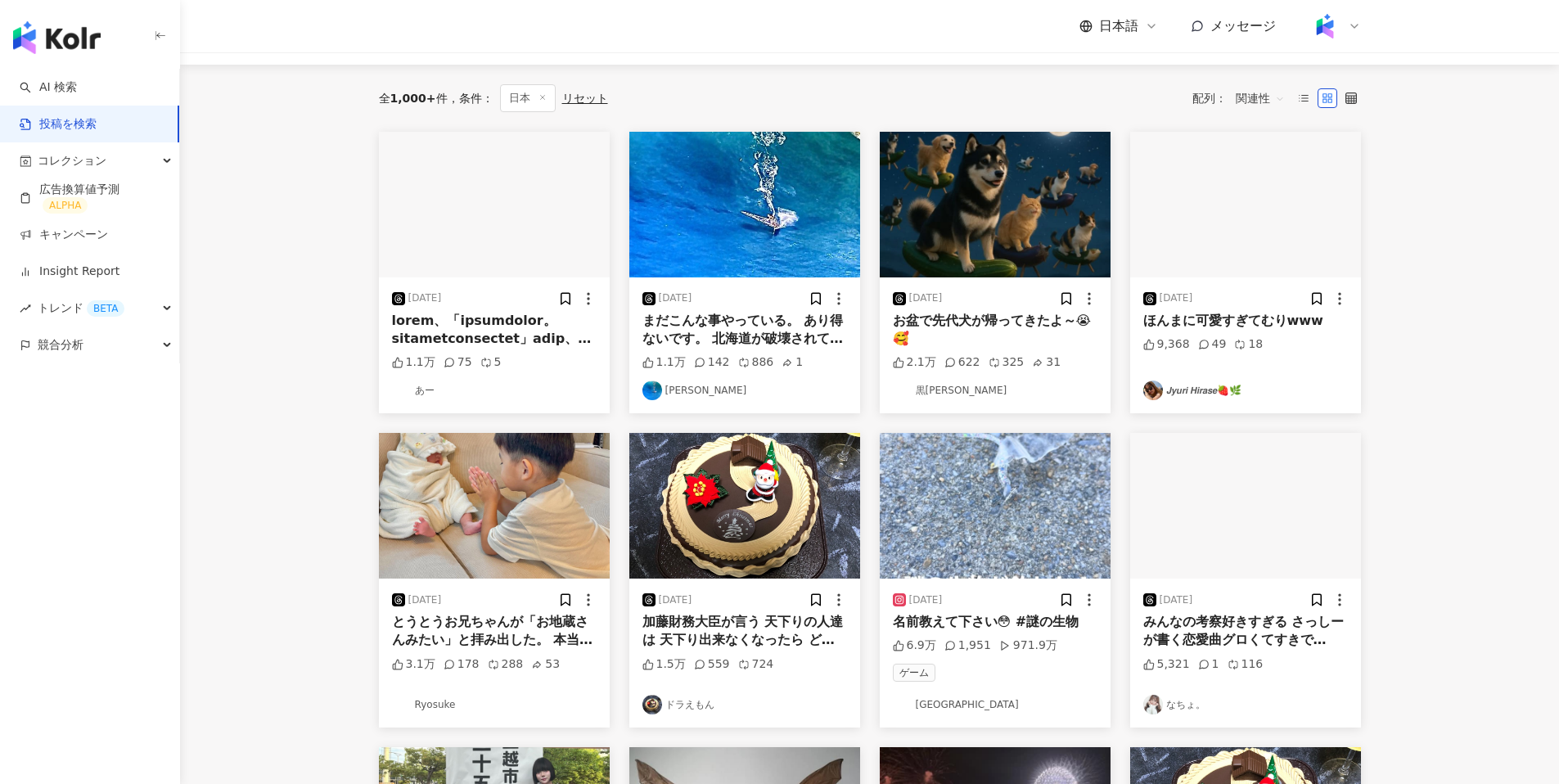
scroll to position [160, 0]
